Goal: Task Accomplishment & Management: Use online tool/utility

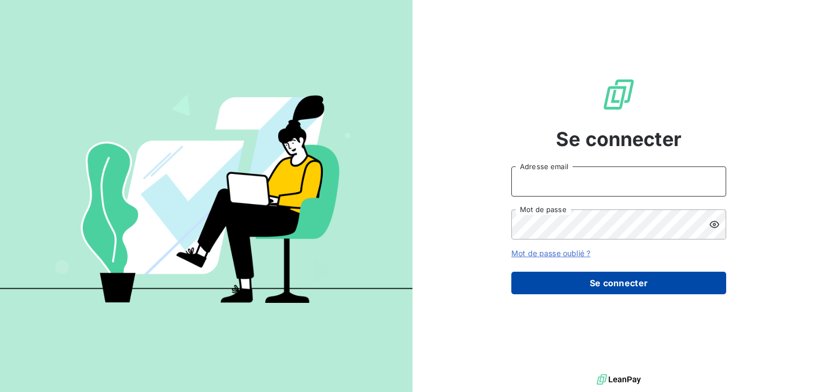
type input "[EMAIL_ADDRESS][DOMAIN_NAME]"
click at [581, 287] on button "Se connecter" at bounding box center [619, 283] width 215 height 23
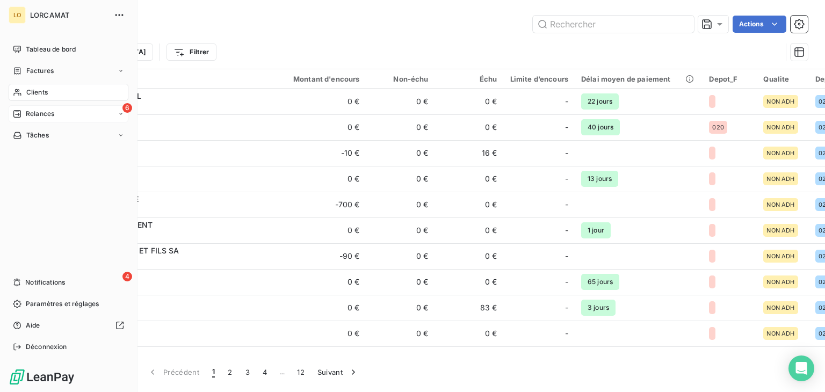
click at [38, 118] on span "Relances" at bounding box center [40, 114] width 28 height 10
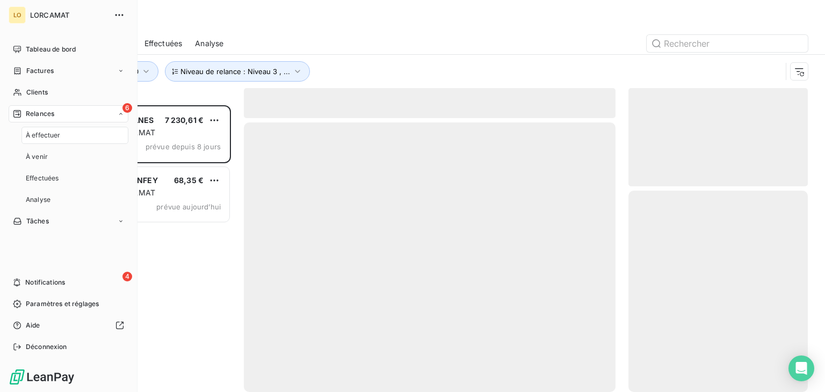
click at [49, 131] on span "À effectuer" at bounding box center [43, 136] width 35 height 10
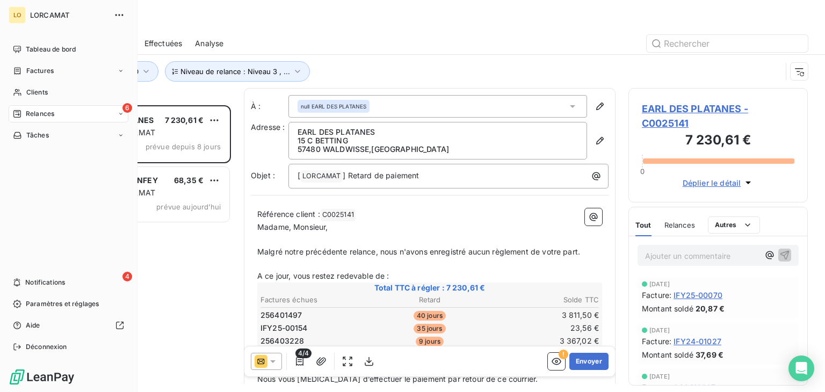
click at [48, 114] on span "Relances" at bounding box center [40, 114] width 28 height 10
click at [37, 159] on span "À venir" at bounding box center [37, 157] width 22 height 10
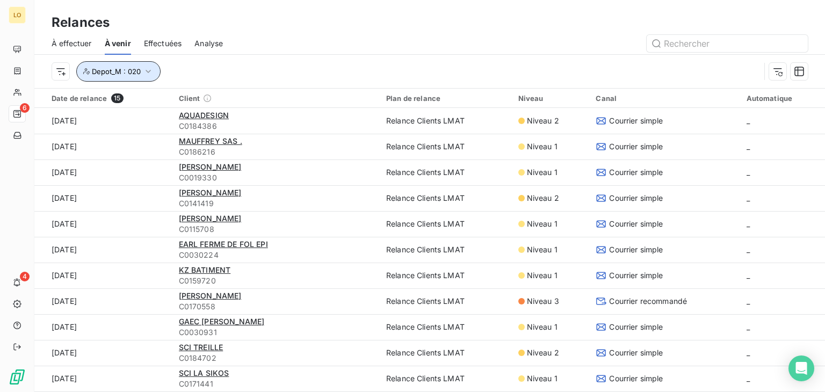
click at [150, 70] on icon "button" at bounding box center [148, 71] width 5 height 3
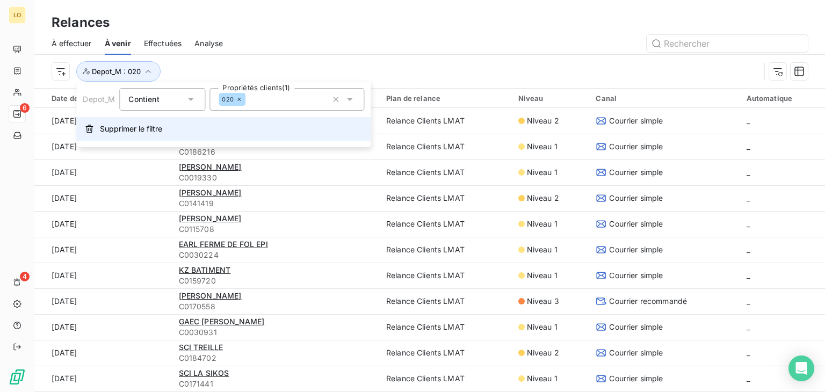
click at [114, 128] on span "Supprimer le filtre" at bounding box center [131, 129] width 62 height 11
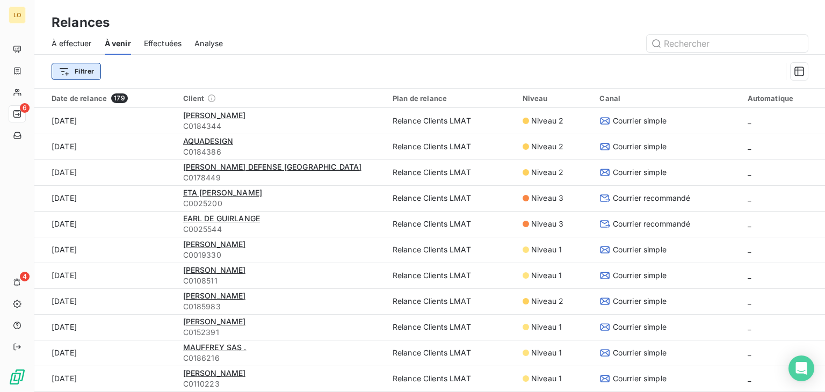
click at [73, 72] on html "LO 6 4 Relances À effectuer À venir Effectuées Analyse Filtrer Date de relance …" at bounding box center [412, 196] width 825 height 392
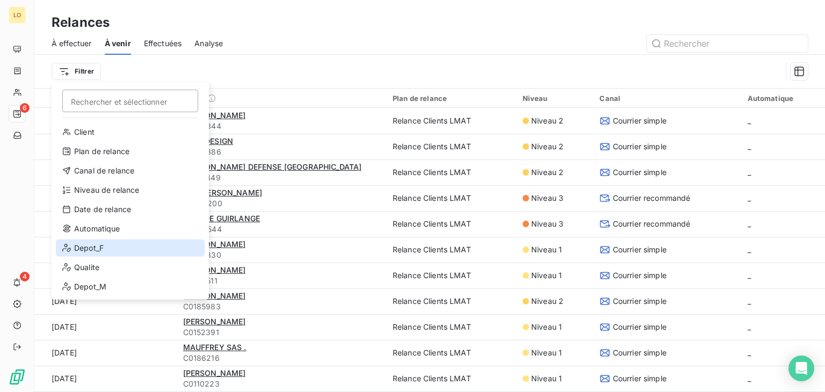
click at [107, 250] on div "Depot_F" at bounding box center [130, 248] width 149 height 17
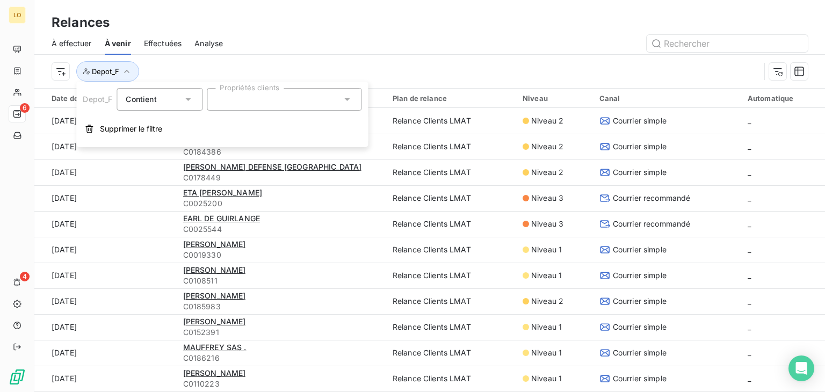
click at [286, 101] on div at bounding box center [284, 99] width 155 height 23
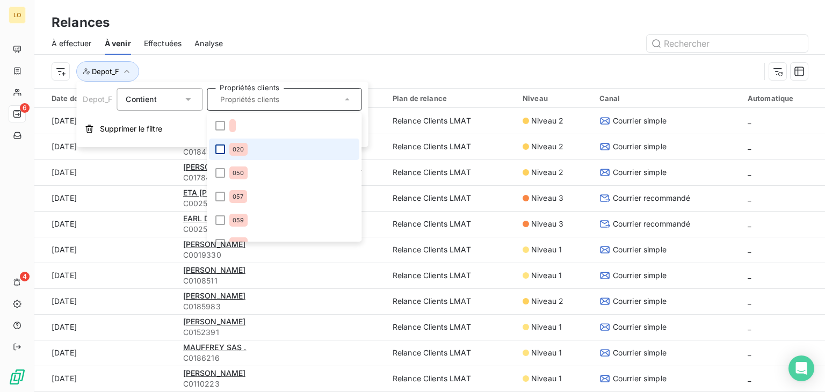
click at [223, 150] on div at bounding box center [220, 150] width 10 height 10
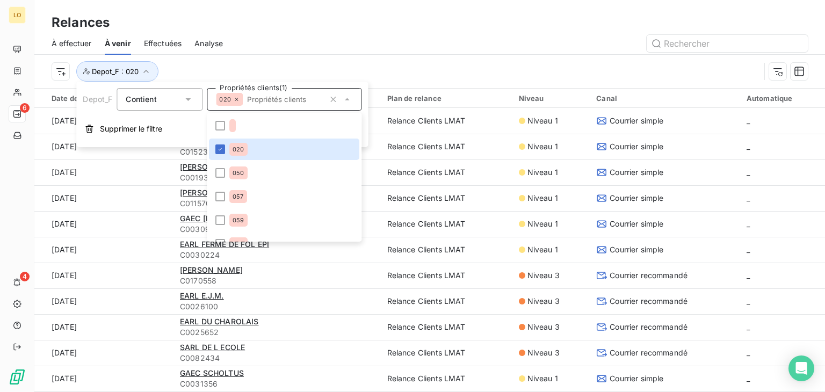
click at [375, 53] on div "À effectuer À venir Effectuées Analyse" at bounding box center [429, 43] width 791 height 23
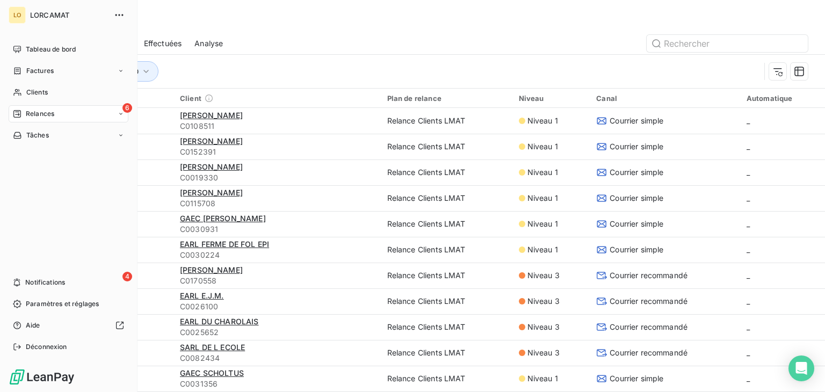
click at [26, 114] on span "Relances" at bounding box center [40, 114] width 28 height 10
click at [53, 131] on span "À effectuer" at bounding box center [43, 136] width 35 height 10
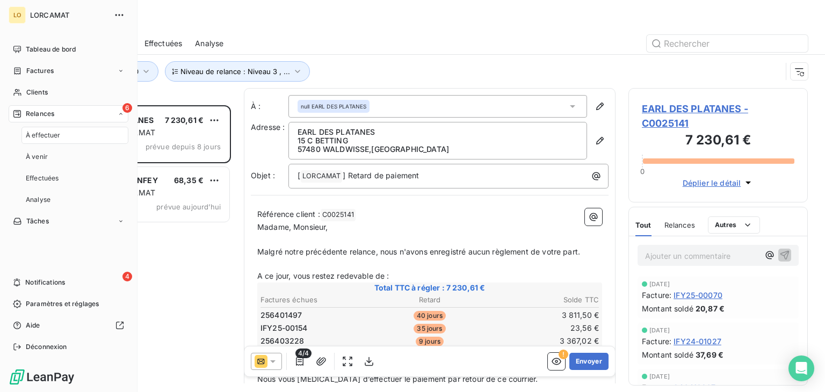
scroll to position [278, 171]
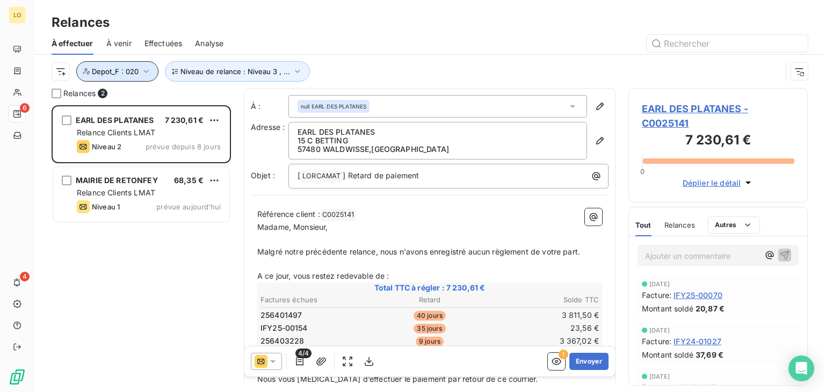
click at [146, 73] on icon "button" at bounding box center [146, 71] width 11 height 11
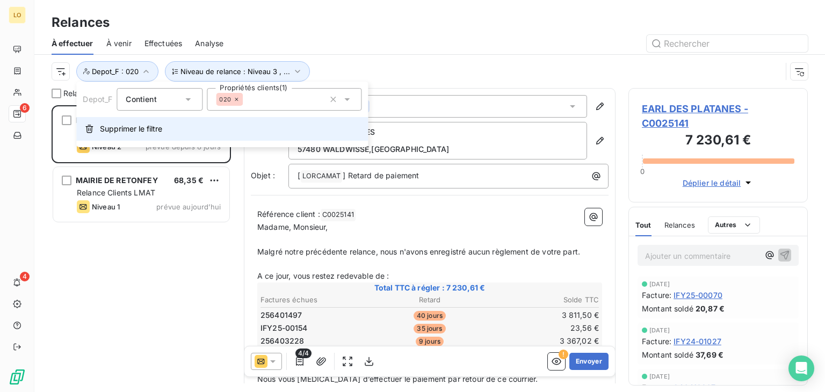
click at [129, 132] on span "Supprimer le filtre" at bounding box center [131, 129] width 62 height 11
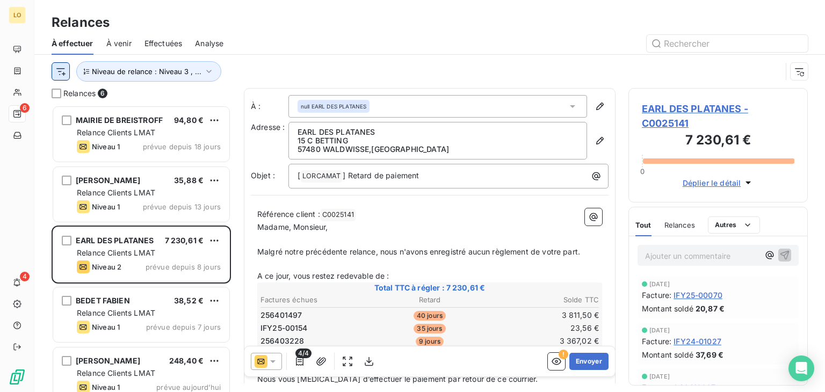
click at [60, 70] on html "LO 6 4 Relances À effectuer À venir Effectuées Analyse Niveau de relance : Nive…" at bounding box center [412, 196] width 825 height 392
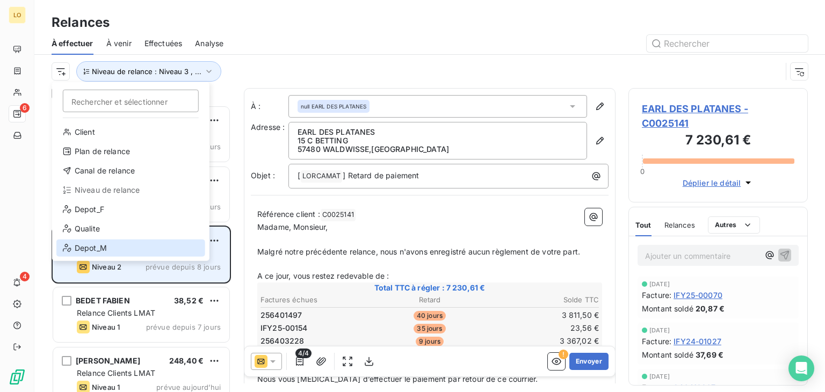
click at [101, 242] on div "Depot_M" at bounding box center [130, 248] width 149 height 17
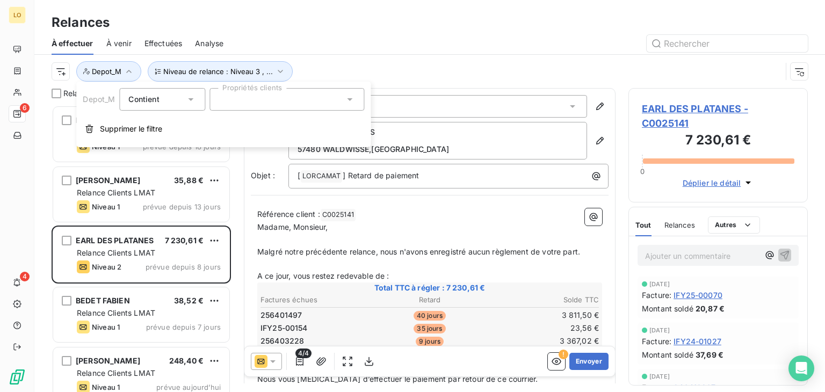
click at [252, 101] on div at bounding box center [287, 99] width 155 height 23
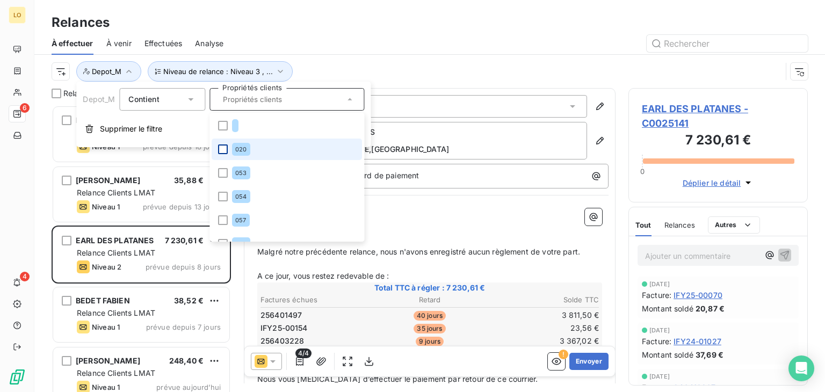
click at [224, 151] on div at bounding box center [223, 150] width 10 height 10
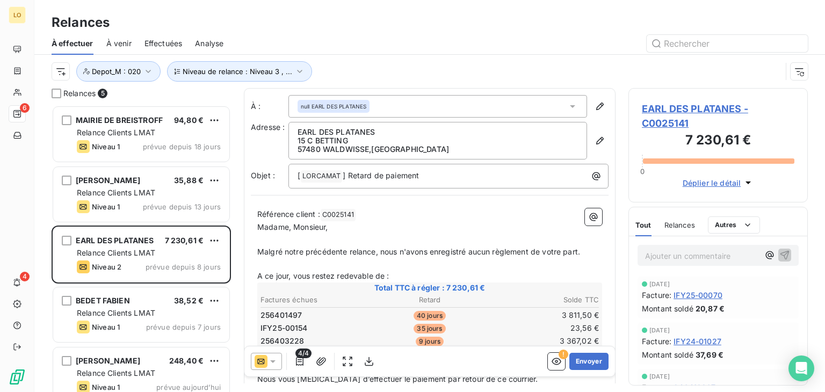
click at [393, 45] on div at bounding box center [522, 43] width 572 height 17
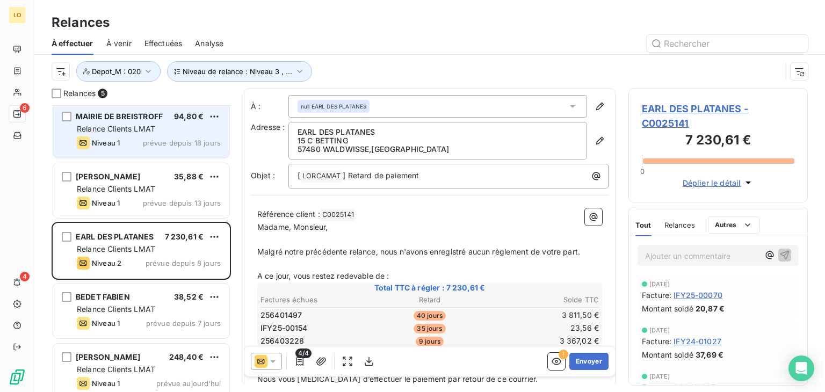
scroll to position [0, 0]
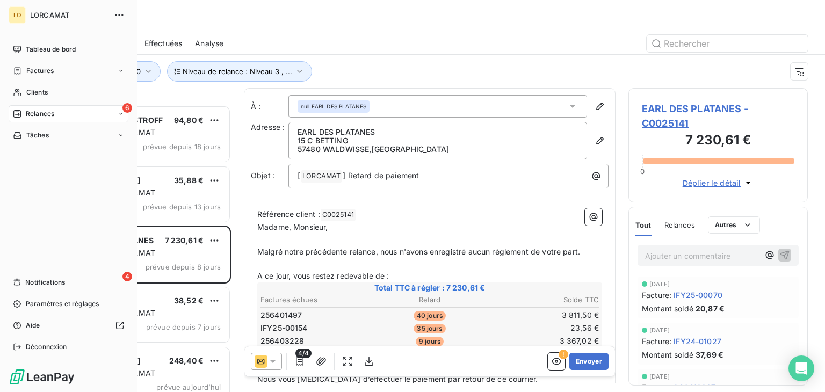
click at [42, 113] on span "Relances" at bounding box center [40, 114] width 28 height 10
click at [39, 158] on span "À venir" at bounding box center [37, 157] width 22 height 10
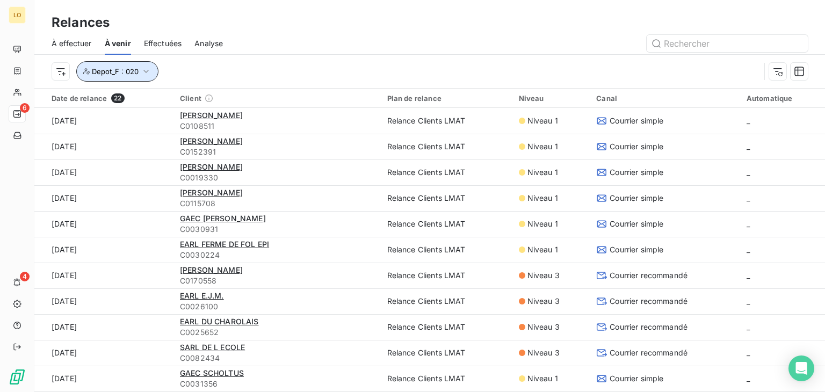
click at [150, 66] on icon "button" at bounding box center [146, 71] width 11 height 11
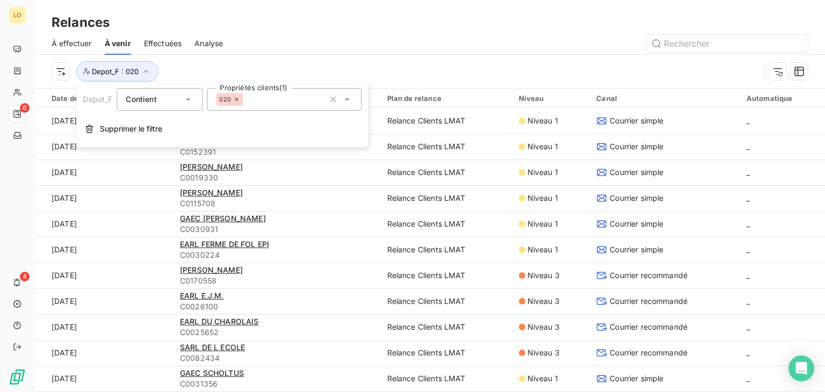
click at [116, 129] on span "Supprimer le filtre" at bounding box center [131, 129] width 62 height 11
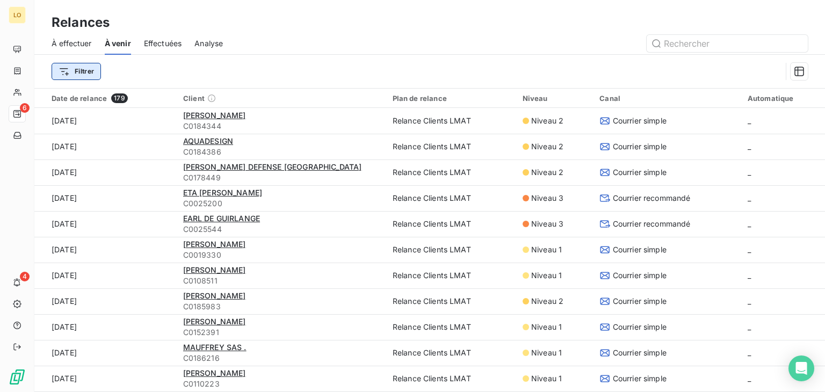
click at [73, 70] on html "LO 6 4 Relances À effectuer À venir Effectuées Analyse Filtrer Date de relance …" at bounding box center [412, 196] width 825 height 392
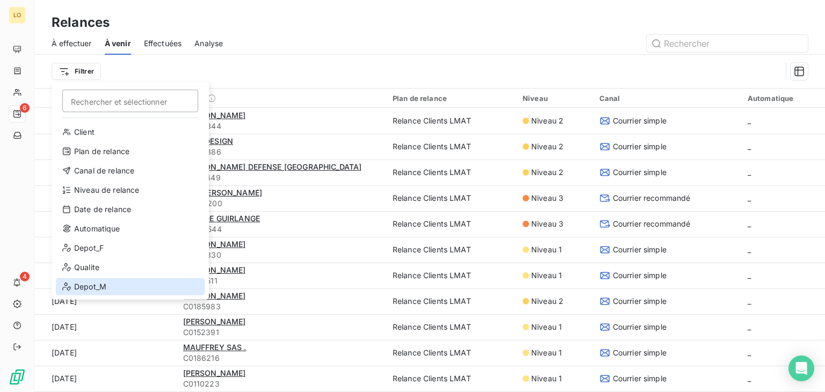
click at [97, 283] on div "Depot_M" at bounding box center [130, 286] width 149 height 17
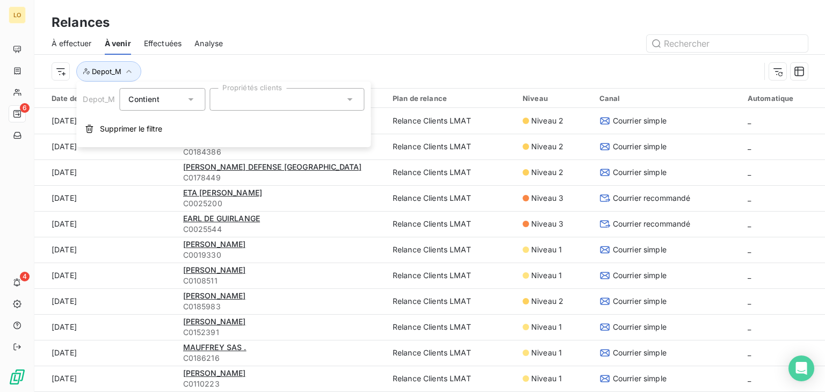
click at [240, 98] on div at bounding box center [287, 99] width 155 height 23
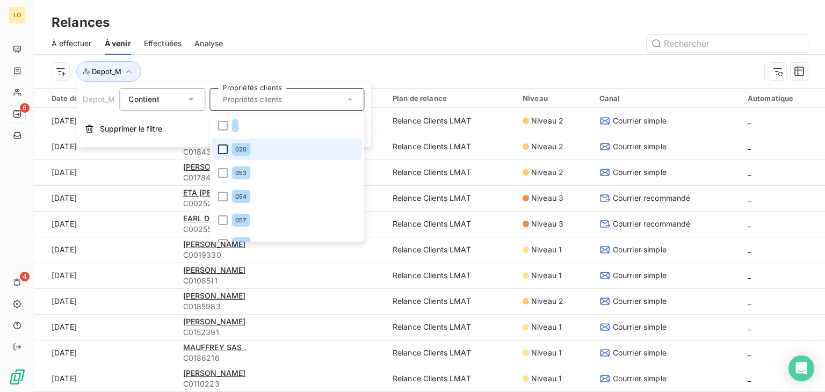
click at [221, 148] on div at bounding box center [223, 150] width 10 height 10
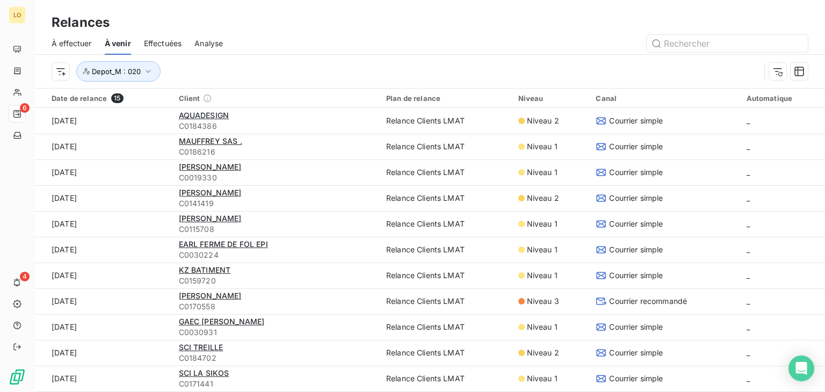
click at [243, 63] on div "Depot_M : 020" at bounding box center [406, 71] width 709 height 20
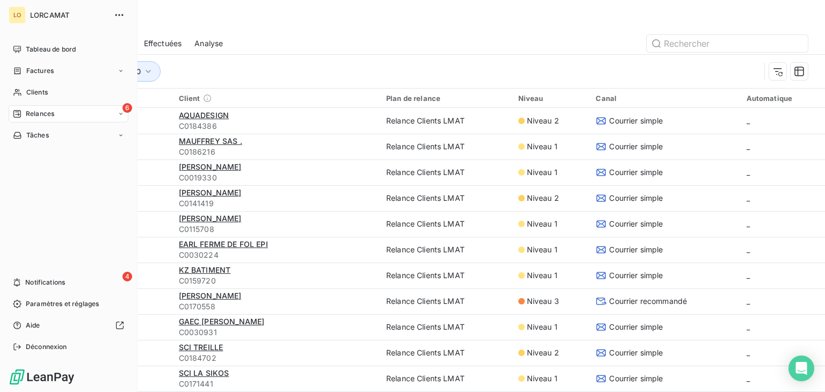
click at [23, 114] on div "Relances" at bounding box center [33, 114] width 41 height 10
click at [43, 155] on span "À venir" at bounding box center [37, 157] width 22 height 10
click at [45, 131] on span "À effectuer" at bounding box center [43, 136] width 35 height 10
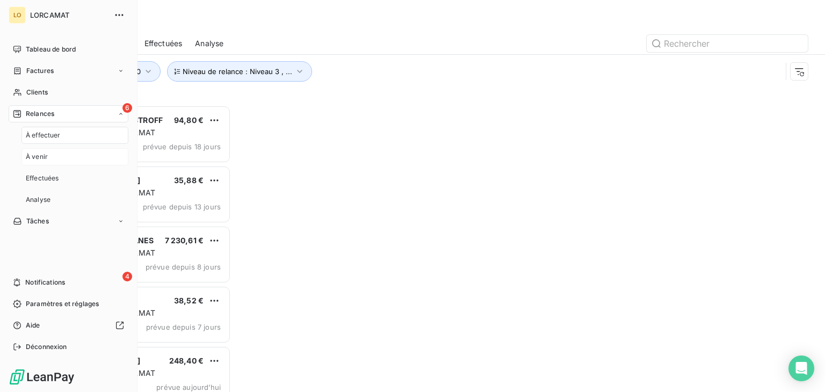
scroll to position [278, 171]
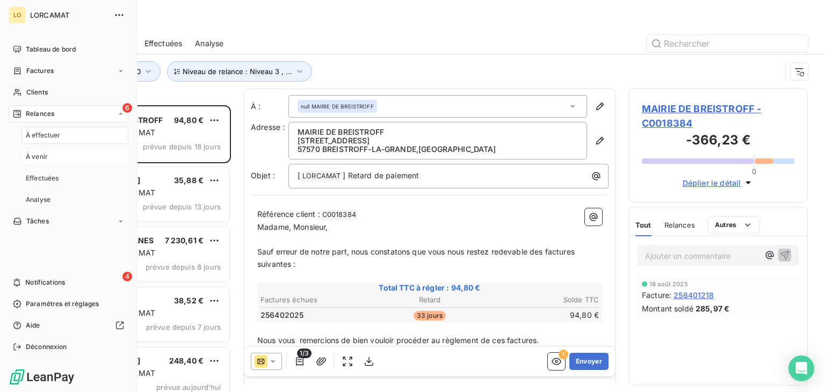
click at [40, 155] on span "À venir" at bounding box center [37, 157] width 22 height 10
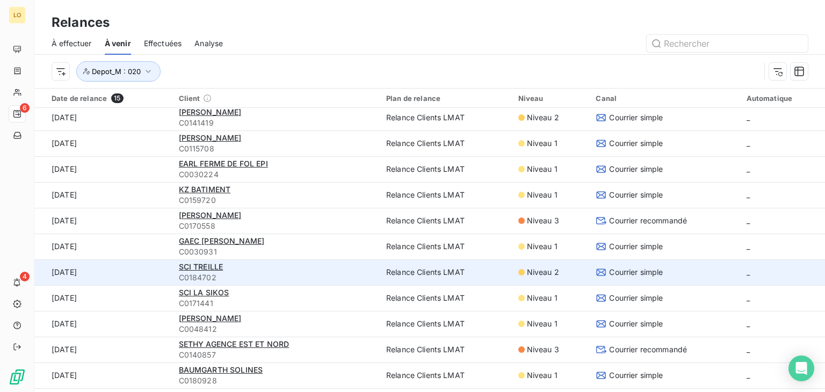
scroll to position [103, 0]
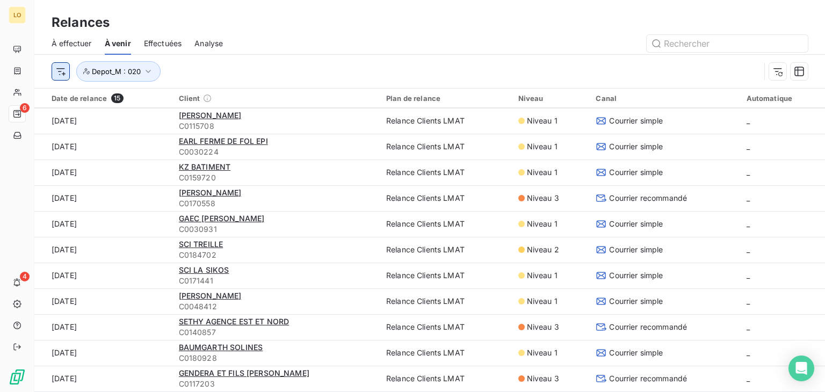
click at [59, 71] on html "LO 6 4 Relances À effectuer À venir Effectuées Analyse Depot_M : 020 Date de re…" at bounding box center [412, 196] width 825 height 392
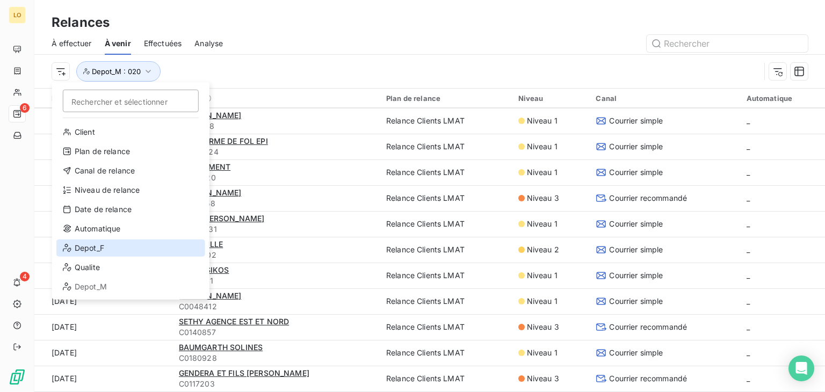
click at [95, 247] on div "Depot_F" at bounding box center [130, 248] width 149 height 17
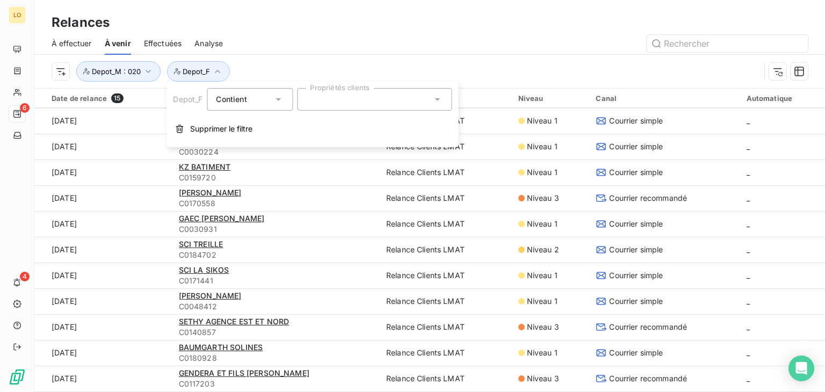
click at [314, 104] on input "text" at bounding box center [310, 100] width 9 height 10
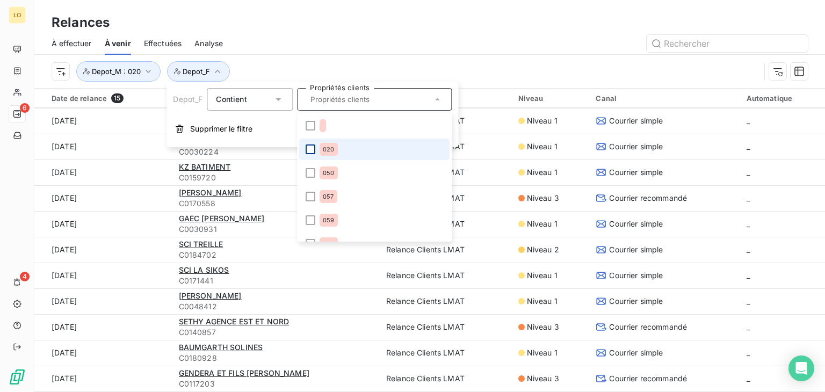
click at [309, 149] on div at bounding box center [311, 150] width 10 height 10
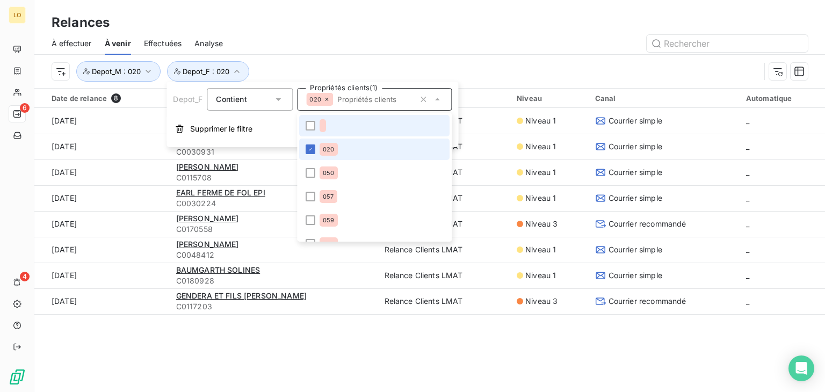
scroll to position [0, 0]
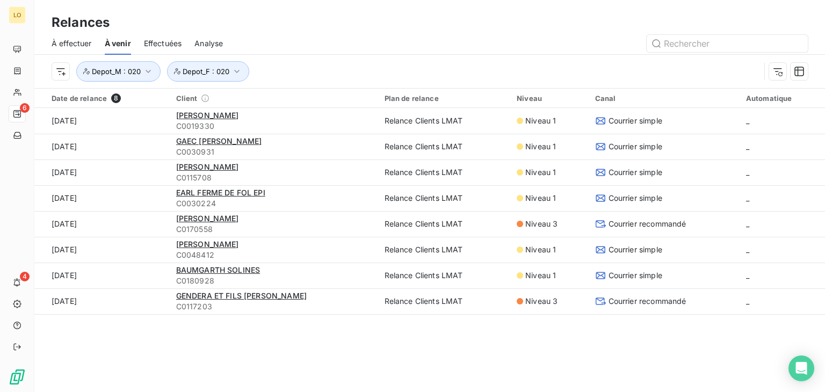
click at [347, 44] on div at bounding box center [522, 43] width 572 height 17
click at [236, 69] on icon "button" at bounding box center [237, 71] width 11 height 11
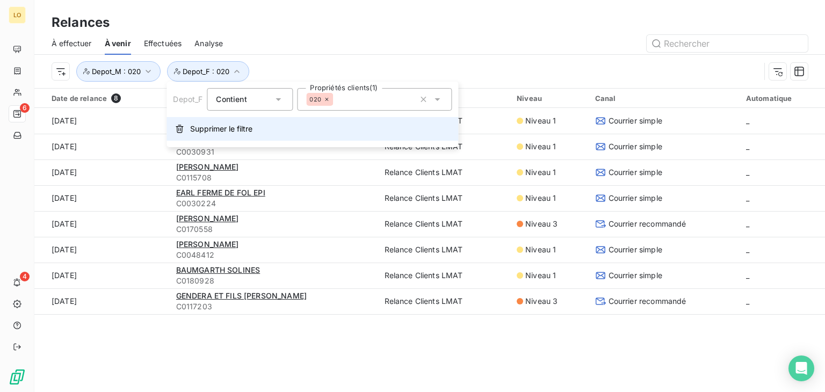
click at [236, 129] on span "Supprimer le filtre" at bounding box center [221, 129] width 62 height 11
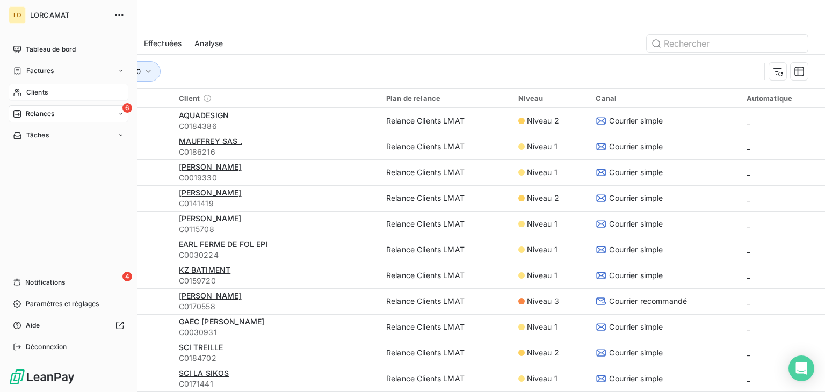
click at [37, 92] on span "Clients" at bounding box center [36, 93] width 21 height 10
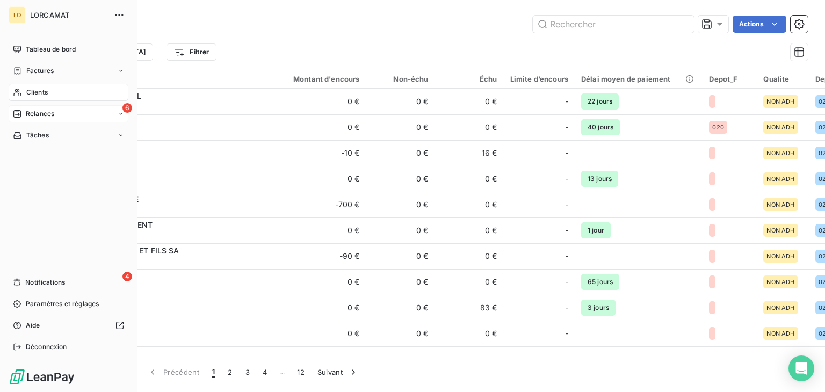
click at [28, 112] on span "Relances" at bounding box center [40, 114] width 28 height 10
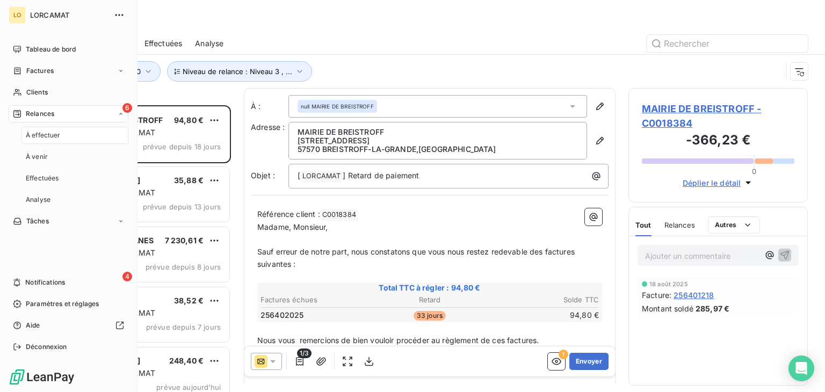
scroll to position [278, 171]
click at [48, 136] on span "À effectuer" at bounding box center [43, 136] width 35 height 10
